Goal: Transaction & Acquisition: Purchase product/service

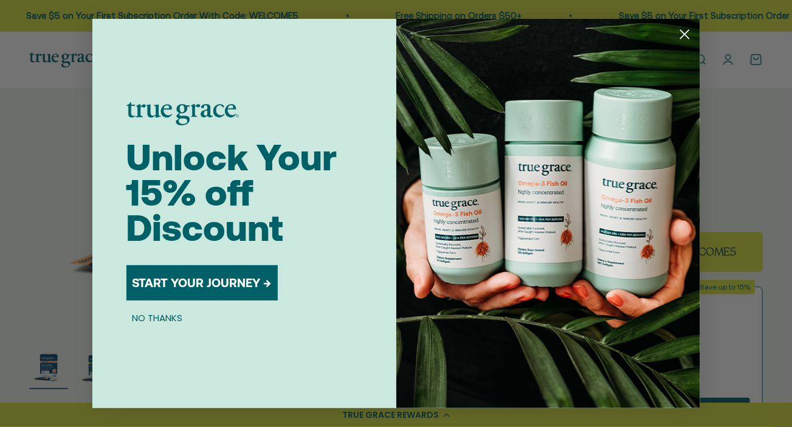
click at [692, 35] on circle "Close dialog" at bounding box center [684, 34] width 20 height 20
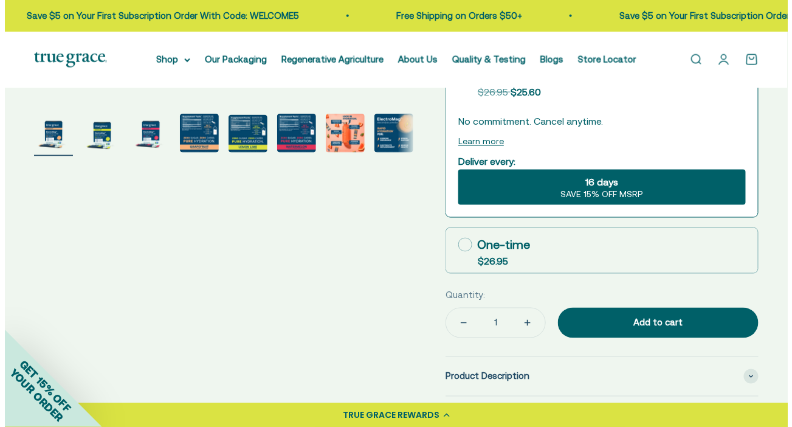
scroll to position [407, 0]
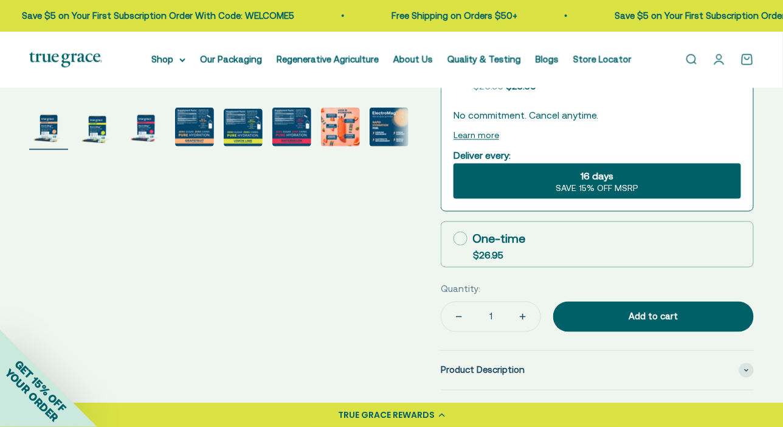
click at [615, 321] on div "Add to cart" at bounding box center [653, 316] width 152 height 15
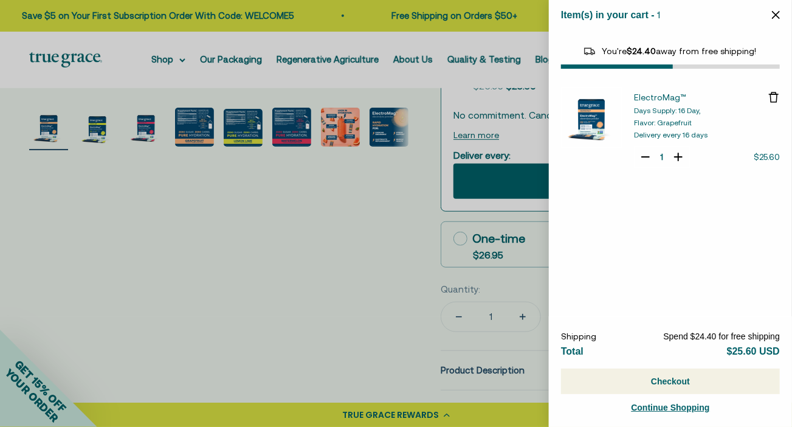
select select "44163639509206"
select select "40055698129088"
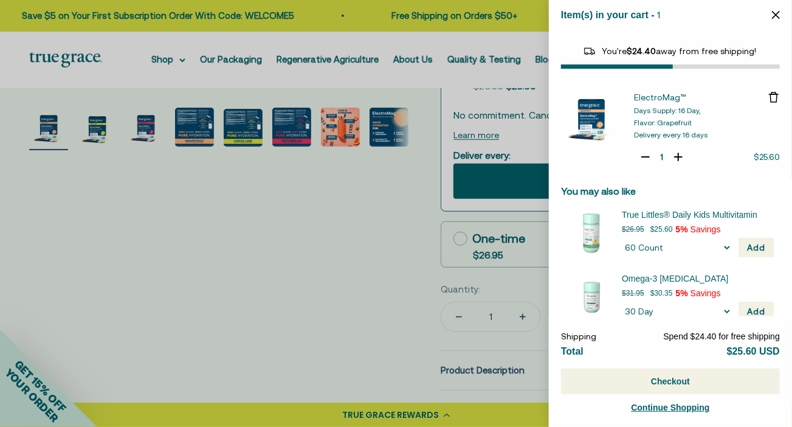
click at [774, 15] on icon "Close" at bounding box center [776, 15] width 8 height 8
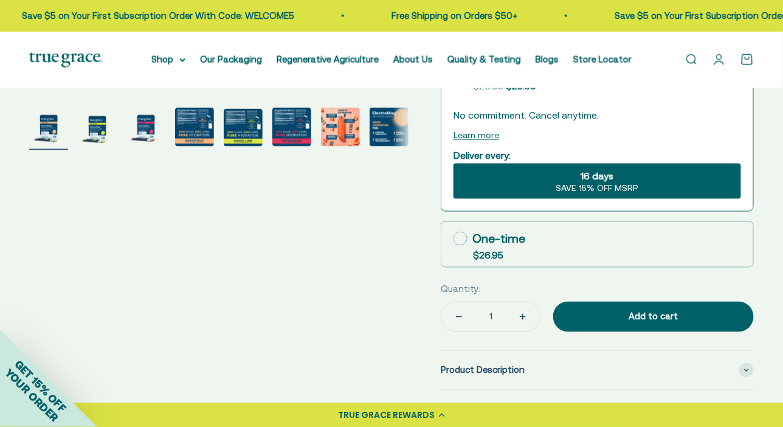
click at [749, 60] on div "0" at bounding box center [754, 55] width 10 height 10
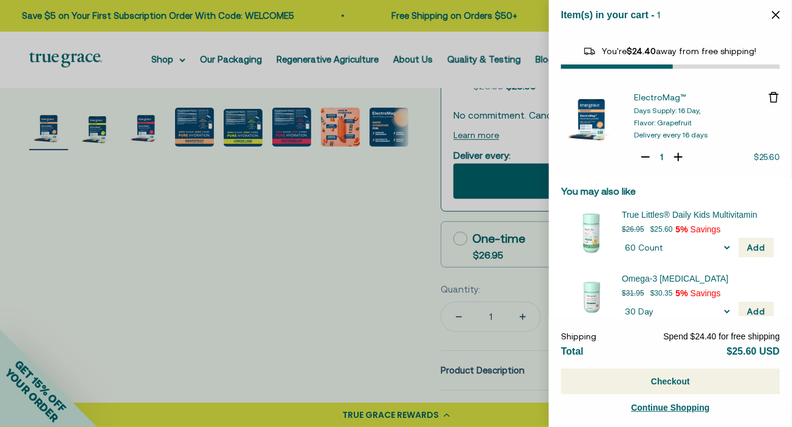
click at [645, 379] on button "Checkout" at bounding box center [670, 381] width 219 height 26
